Goal: Transaction & Acquisition: Download file/media

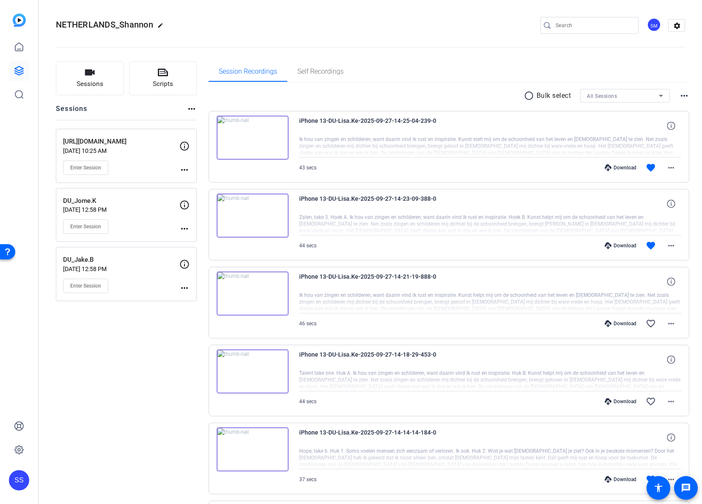
click at [150, 212] on p "[DATE] 12:58 PM" at bounding box center [121, 209] width 116 height 7
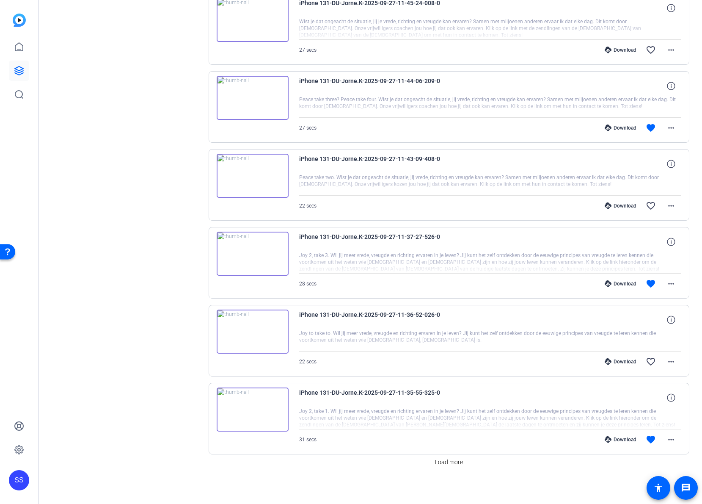
scroll to position [436, 0]
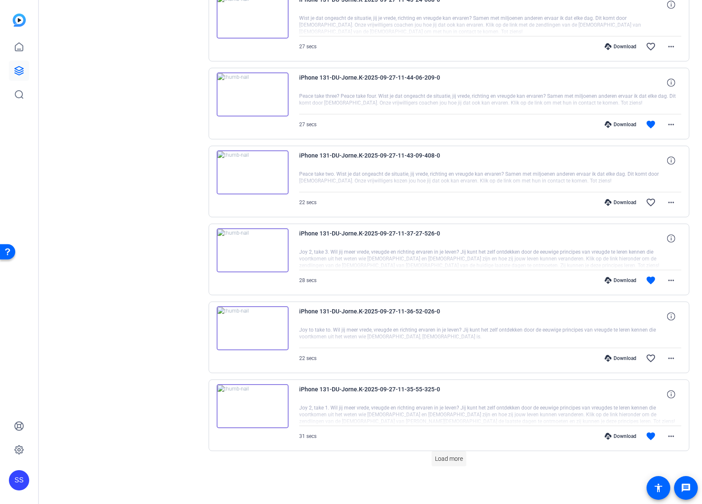
click at [447, 459] on span "Load more" at bounding box center [449, 458] width 28 height 9
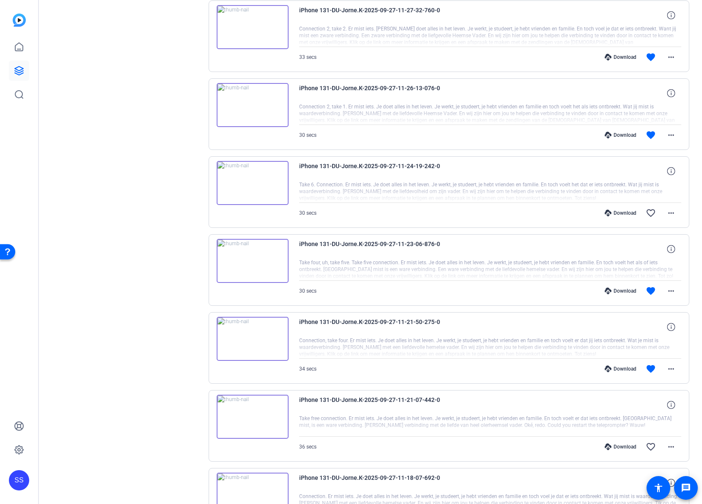
scroll to position [1122, 0]
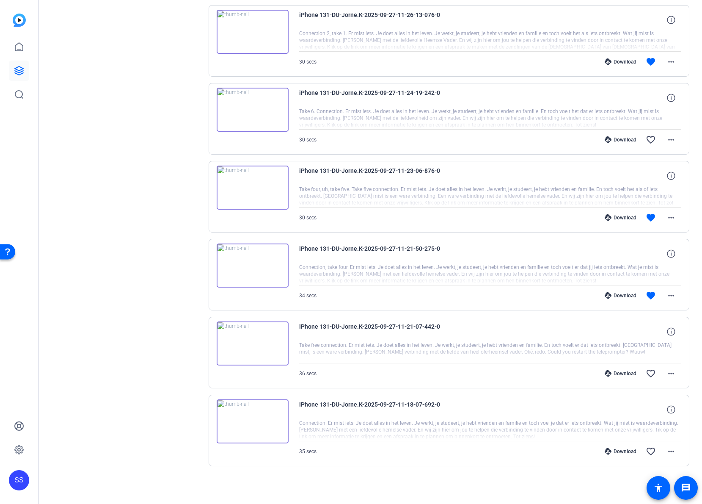
click at [617, 294] on div "Download" at bounding box center [621, 295] width 40 height 7
click at [619, 294] on div "Download" at bounding box center [621, 295] width 40 height 7
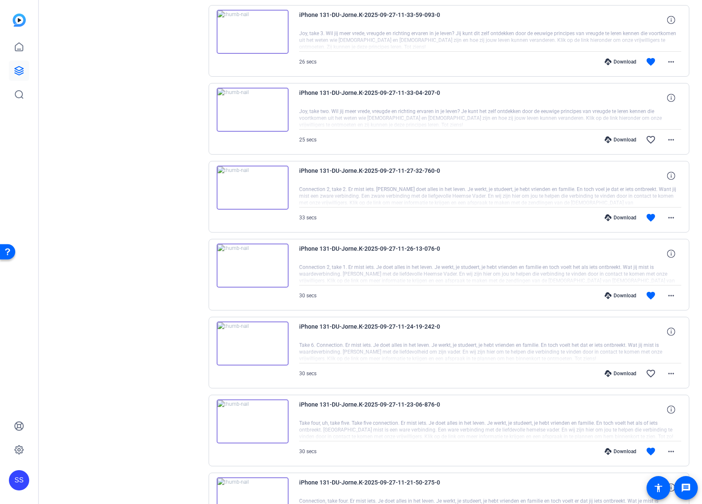
scroll to position [876, 0]
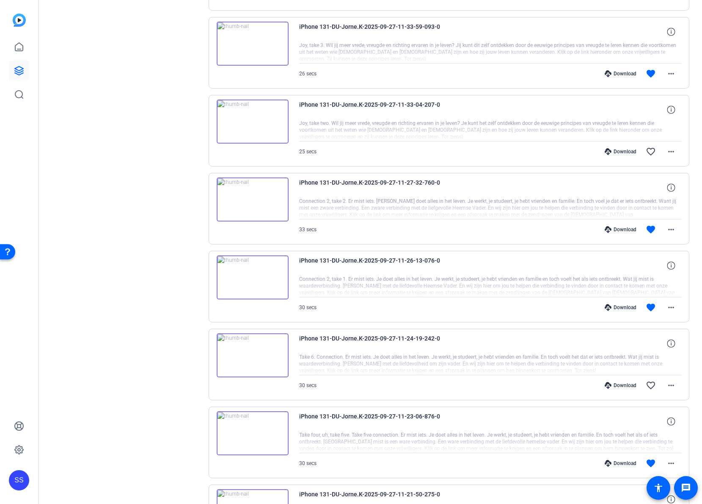
click at [612, 465] on div "Download" at bounding box center [621, 463] width 40 height 7
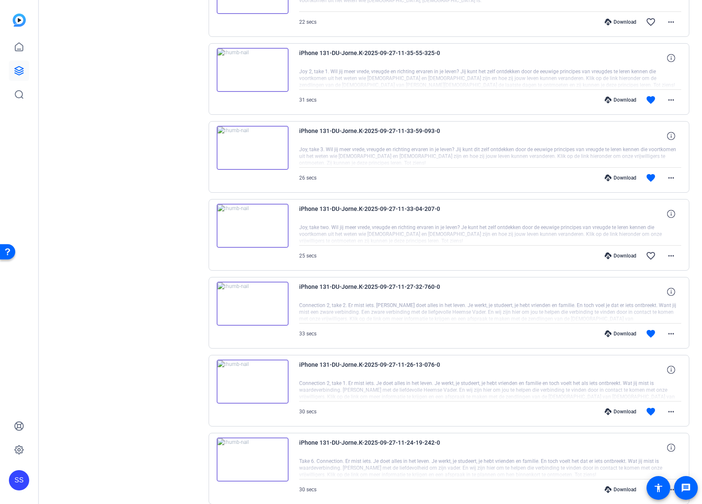
scroll to position [760, 0]
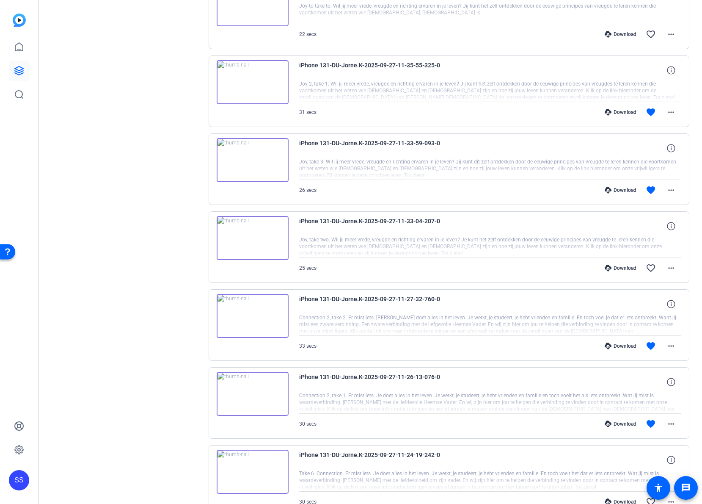
click at [619, 422] on div "Download" at bounding box center [621, 423] width 40 height 7
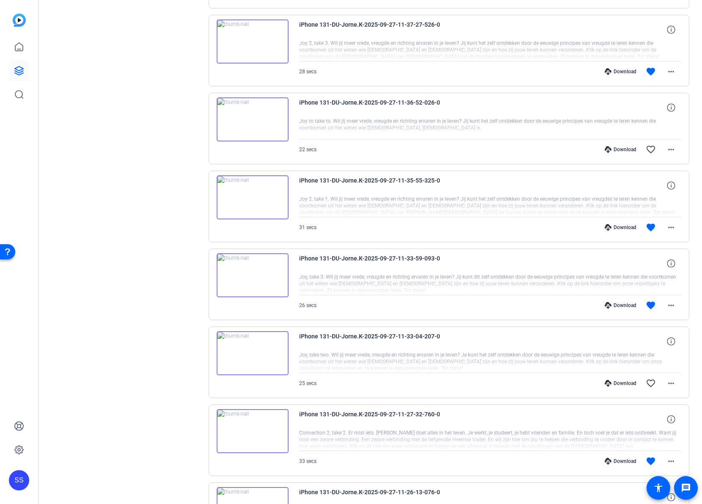
scroll to position [647, 0]
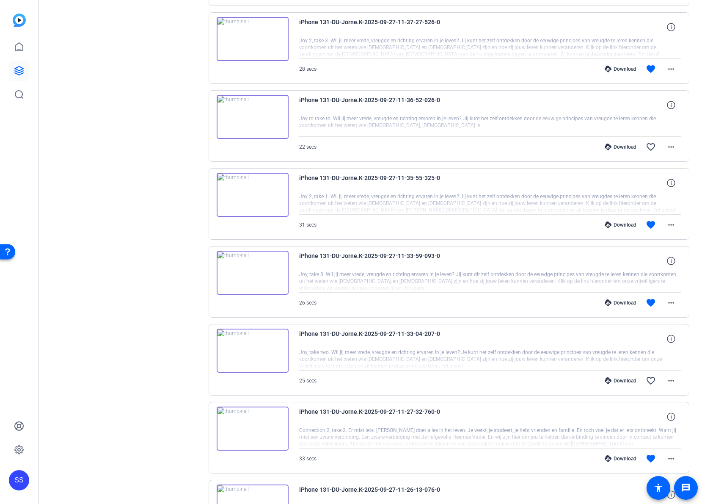
click at [613, 453] on div "Download favorite more_horiz" at bounding box center [548, 458] width 268 height 20
click at [606, 455] on icon at bounding box center [608, 458] width 7 height 7
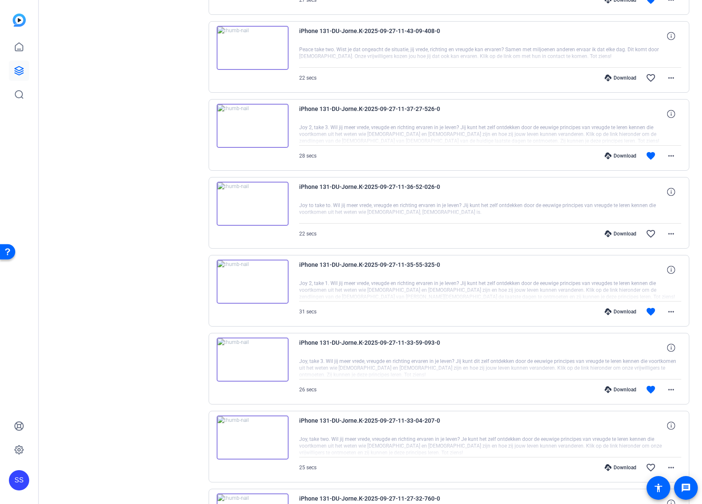
scroll to position [557, 0]
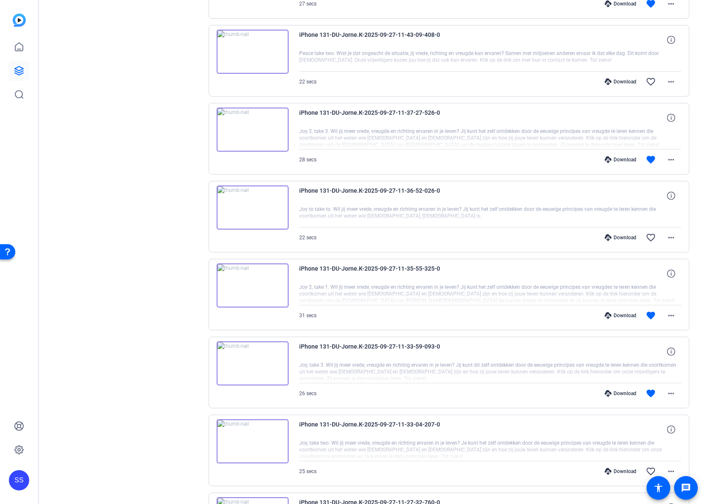
click at [612, 392] on div "Download" at bounding box center [621, 393] width 40 height 7
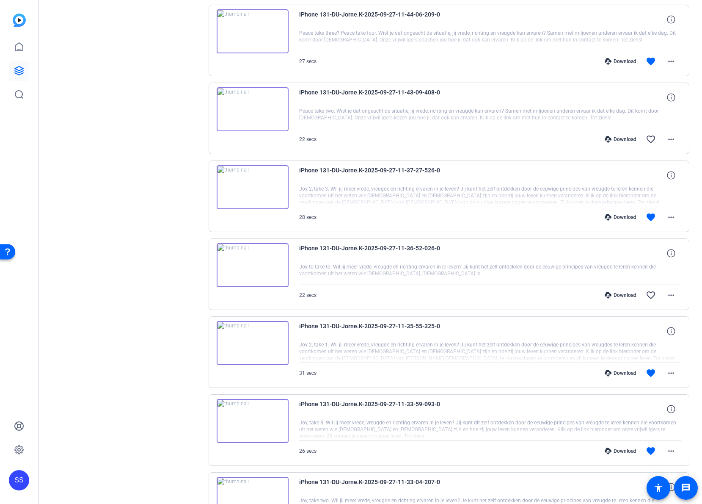
scroll to position [411, 0]
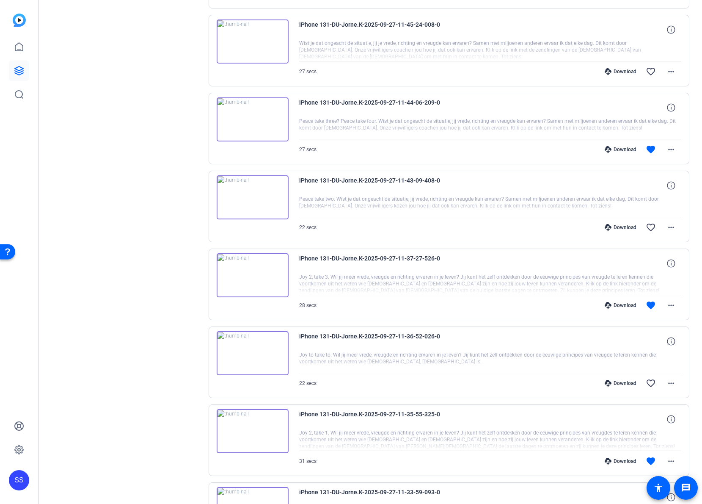
click at [610, 461] on div "Download" at bounding box center [621, 461] width 40 height 7
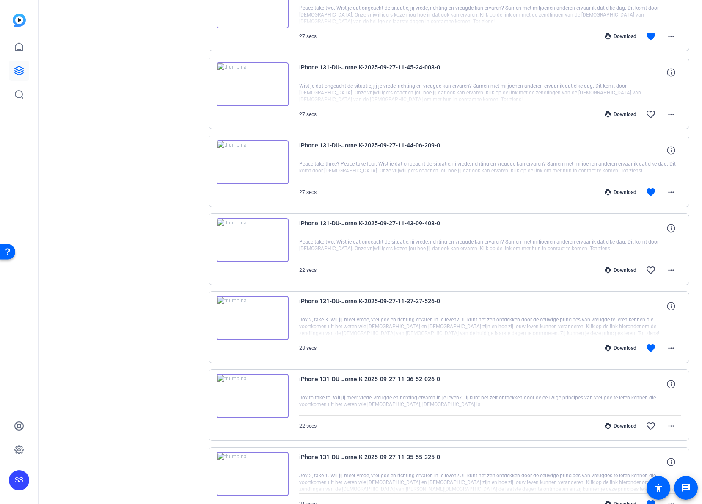
scroll to position [359, 0]
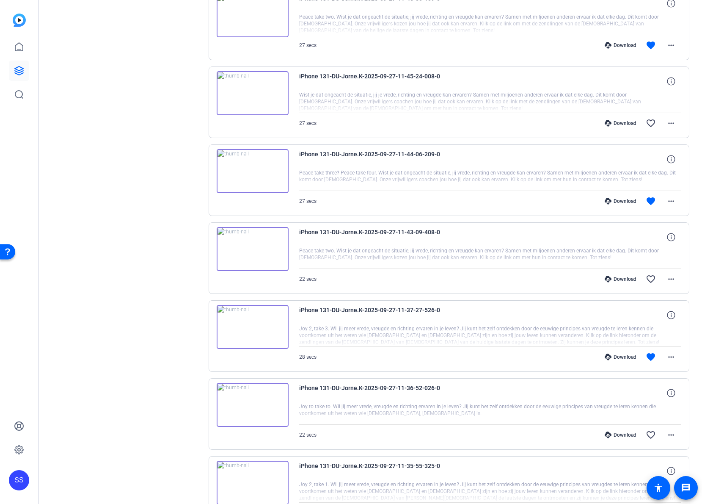
click at [616, 357] on div "Download" at bounding box center [621, 356] width 40 height 7
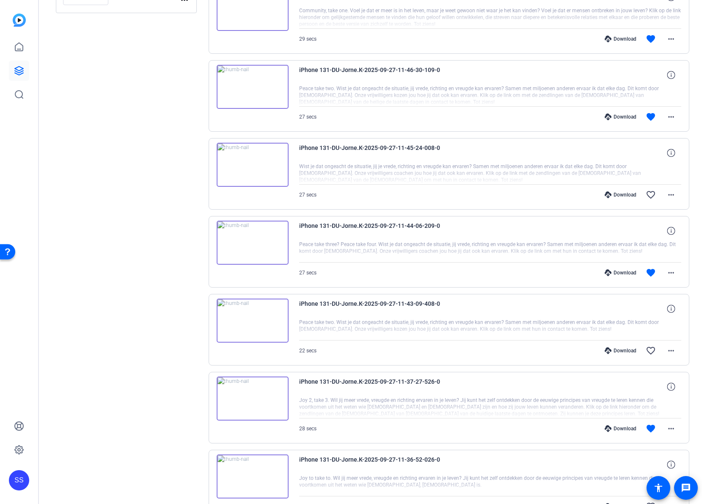
scroll to position [195, 0]
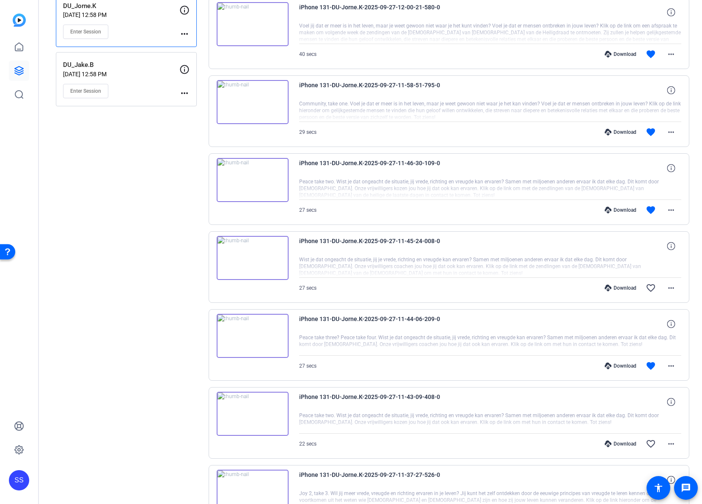
click at [620, 365] on div "Download" at bounding box center [621, 365] width 40 height 7
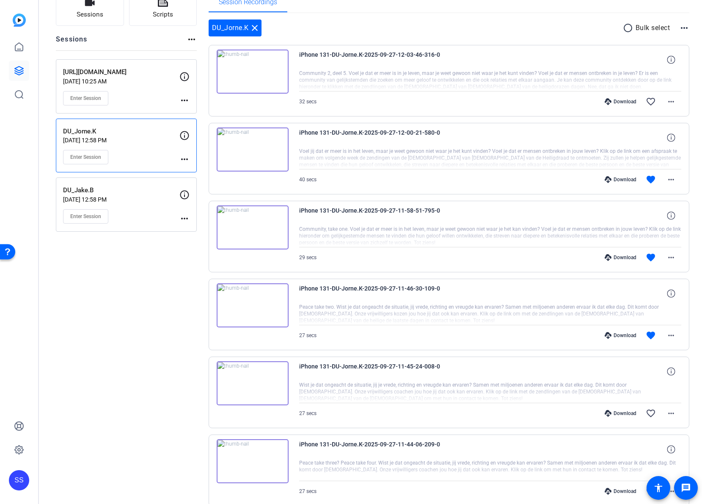
scroll to position [33, 0]
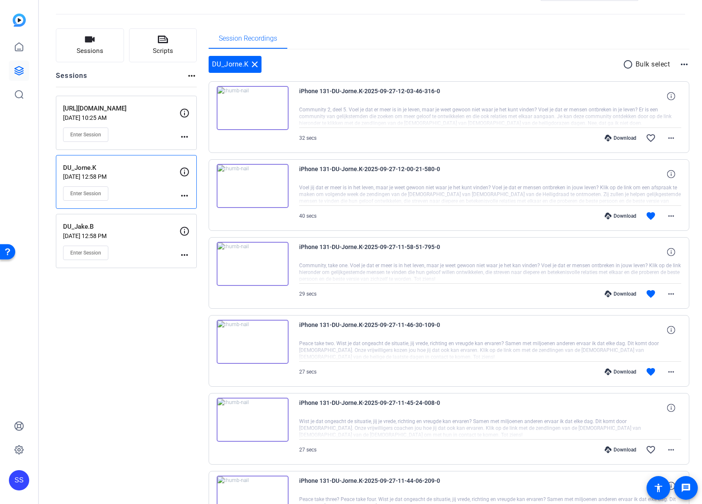
click at [607, 368] on icon at bounding box center [608, 371] width 7 height 7
click at [623, 294] on div "Download" at bounding box center [621, 293] width 40 height 7
click at [621, 215] on div "Download" at bounding box center [621, 215] width 40 height 7
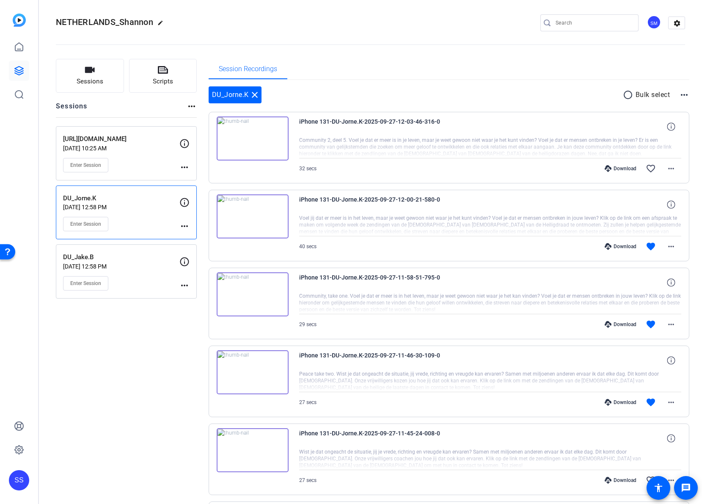
scroll to position [0, 0]
